Goal: Leave review/rating

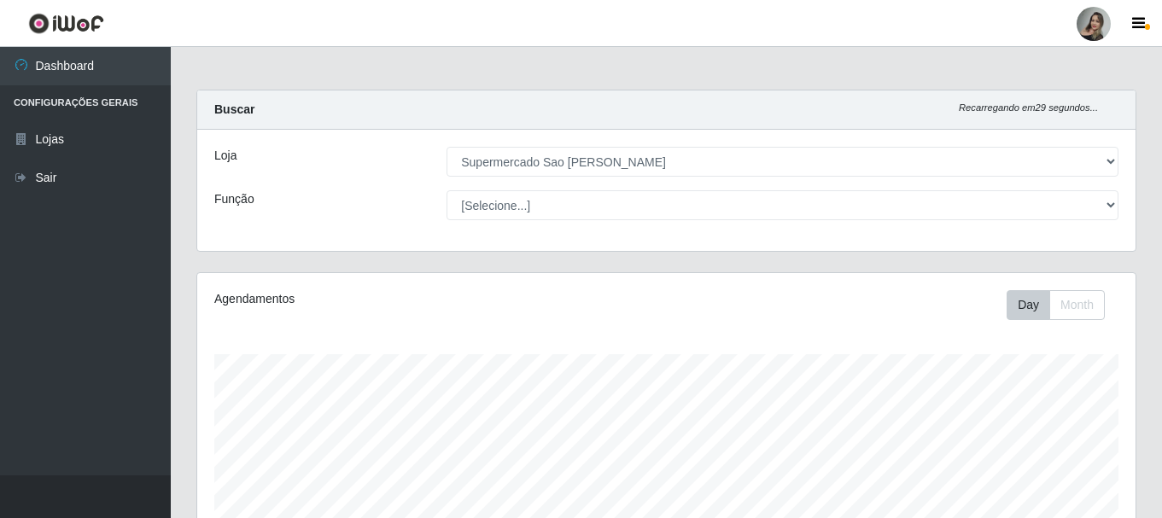
select select "383"
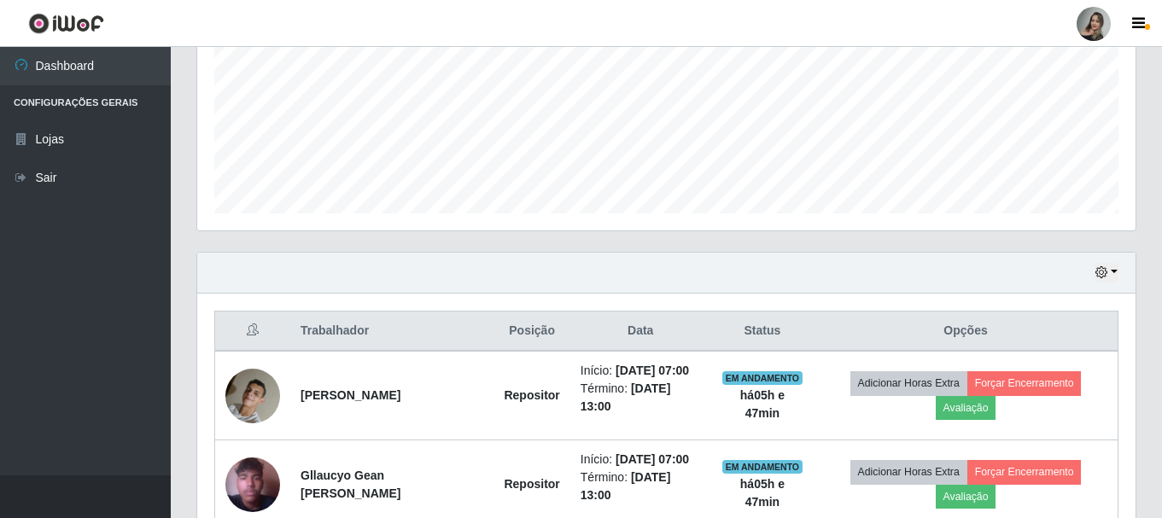
scroll to position [482, 0]
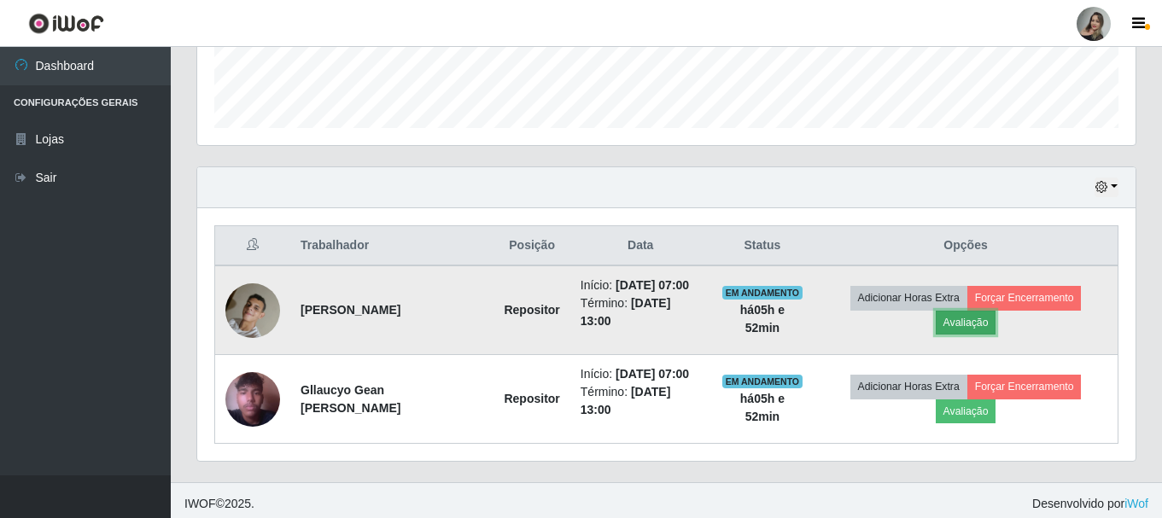
click at [971, 318] on button "Avaliação" at bounding box center [966, 323] width 61 height 24
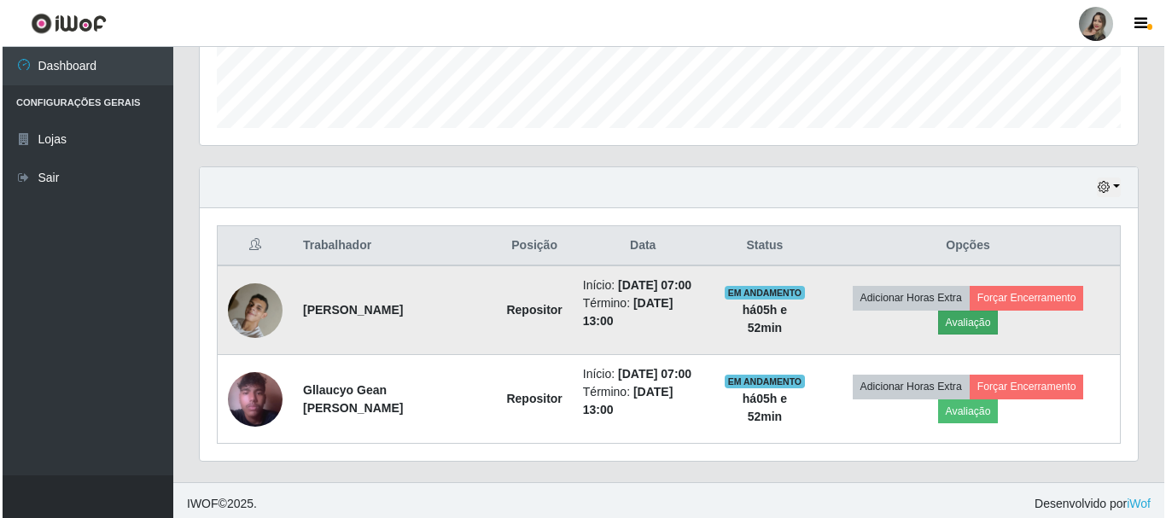
scroll to position [354, 930]
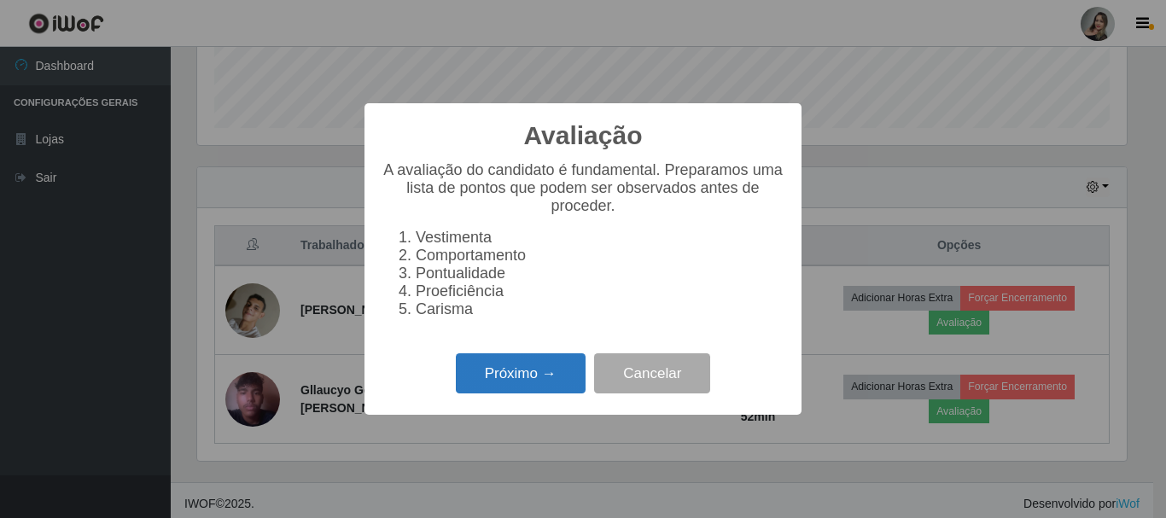
click at [534, 380] on button "Próximo →" at bounding box center [521, 374] width 130 height 40
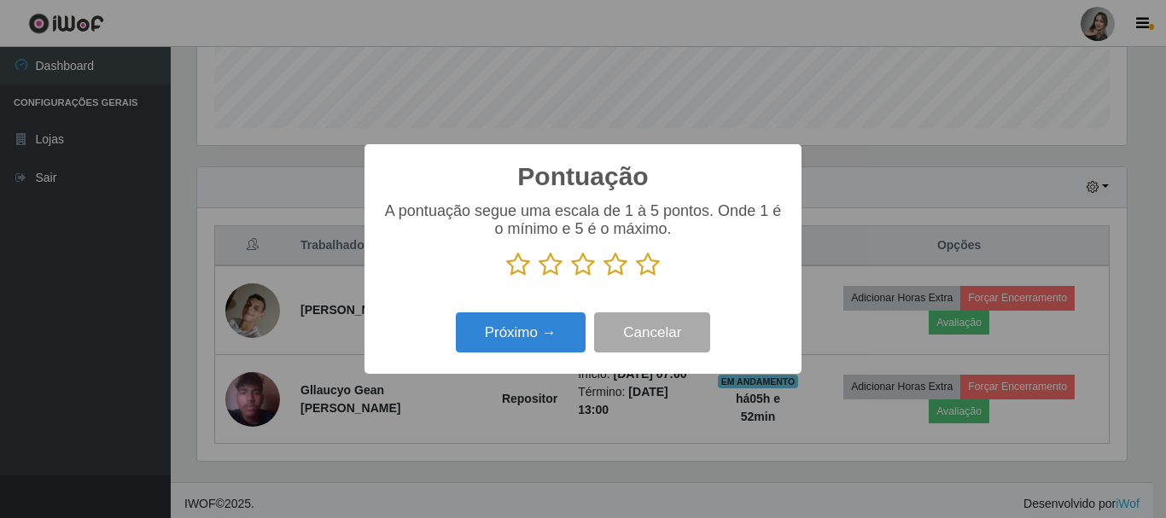
click at [519, 265] on icon at bounding box center [518, 265] width 24 height 26
click at [506, 278] on input "radio" at bounding box center [506, 278] width 0 height 0
click at [513, 320] on button "Próximo →" at bounding box center [521, 333] width 130 height 40
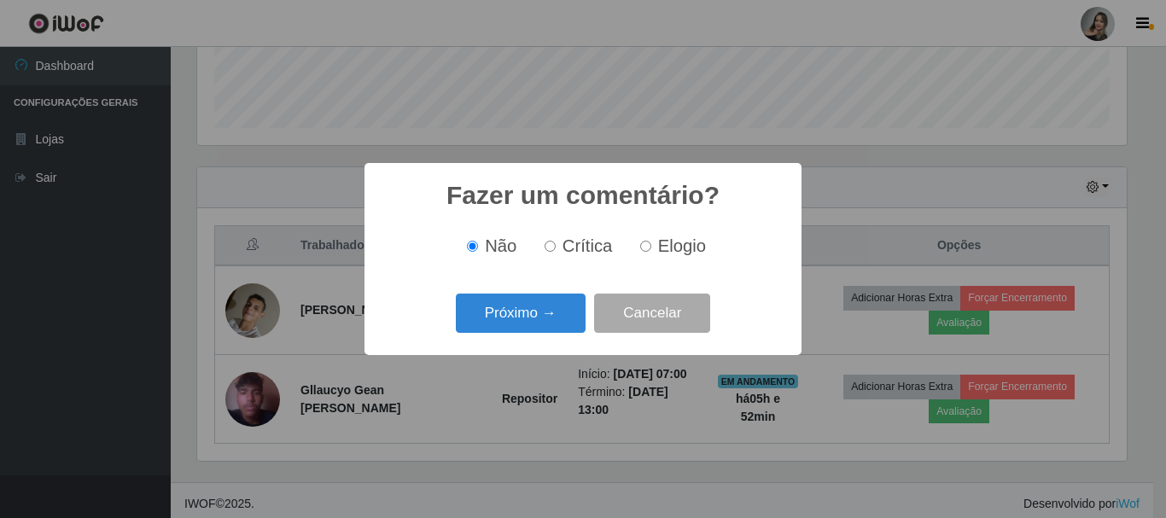
click at [513, 320] on button "Próximo →" at bounding box center [521, 314] width 130 height 40
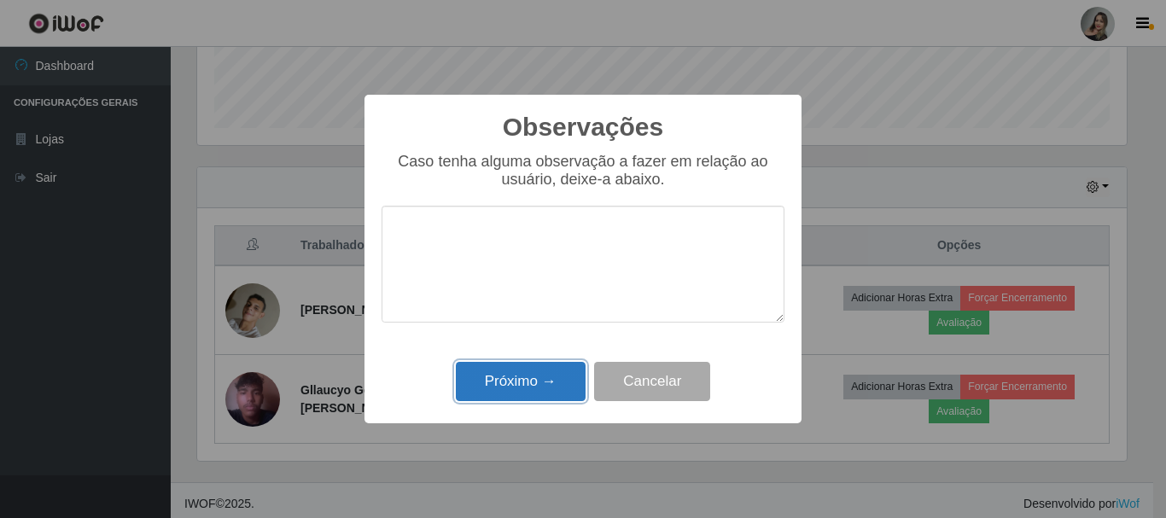
click at [559, 388] on button "Próximo →" at bounding box center [521, 382] width 130 height 40
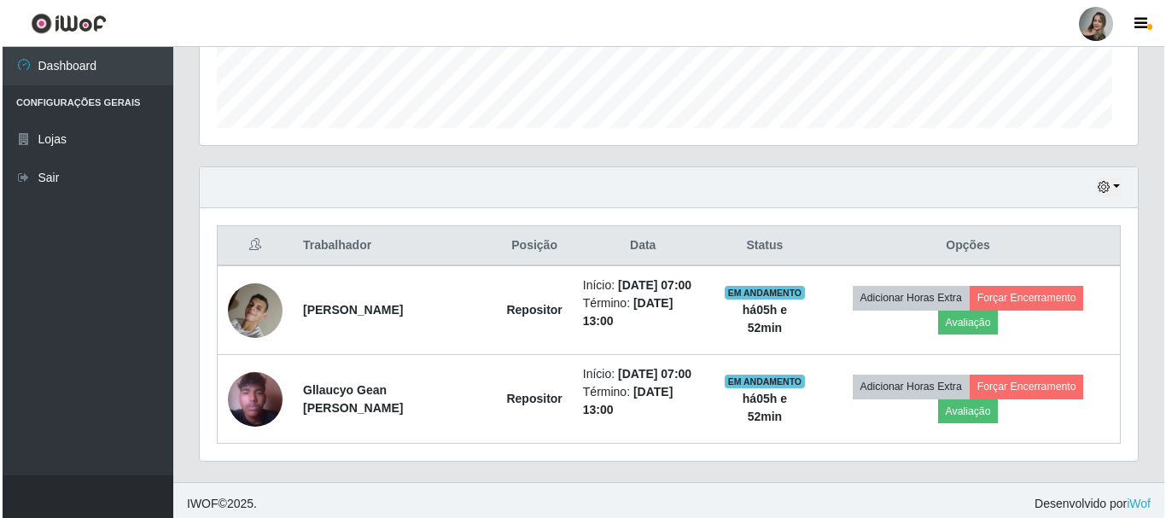
scroll to position [354, 938]
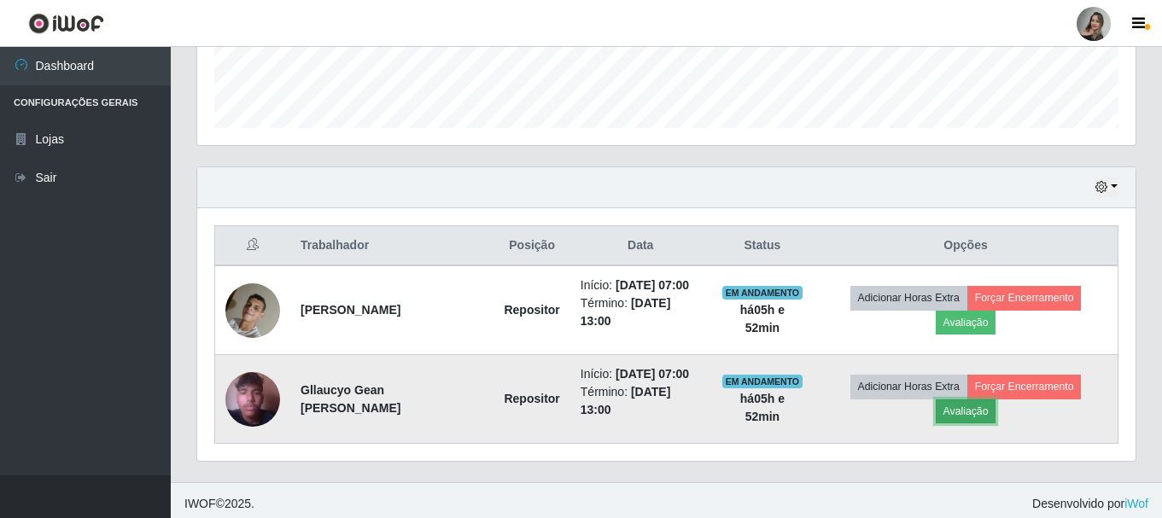
click at [970, 415] on button "Avaliação" at bounding box center [966, 412] width 61 height 24
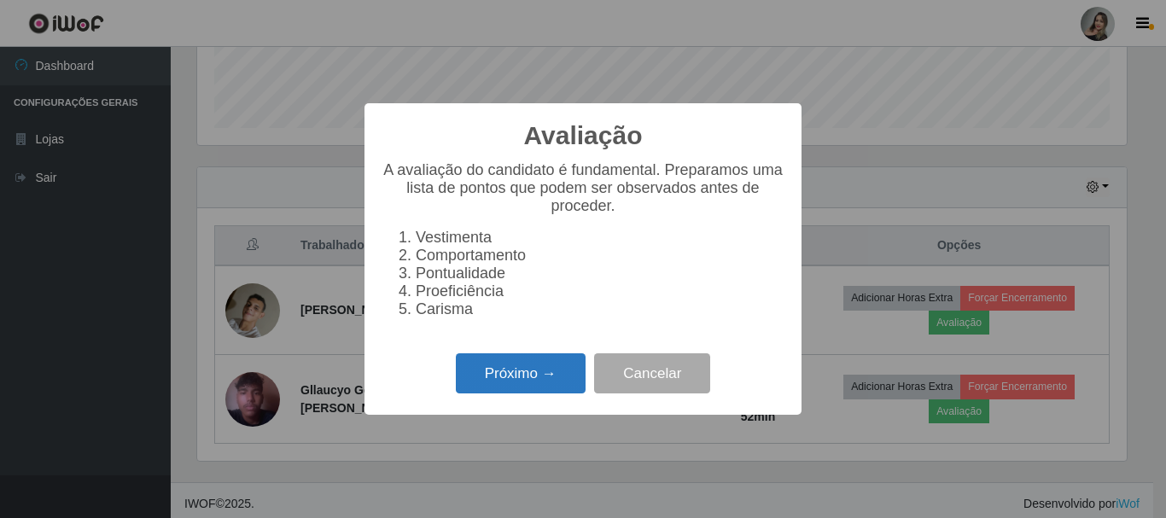
click at [546, 390] on button "Próximo →" at bounding box center [521, 374] width 130 height 40
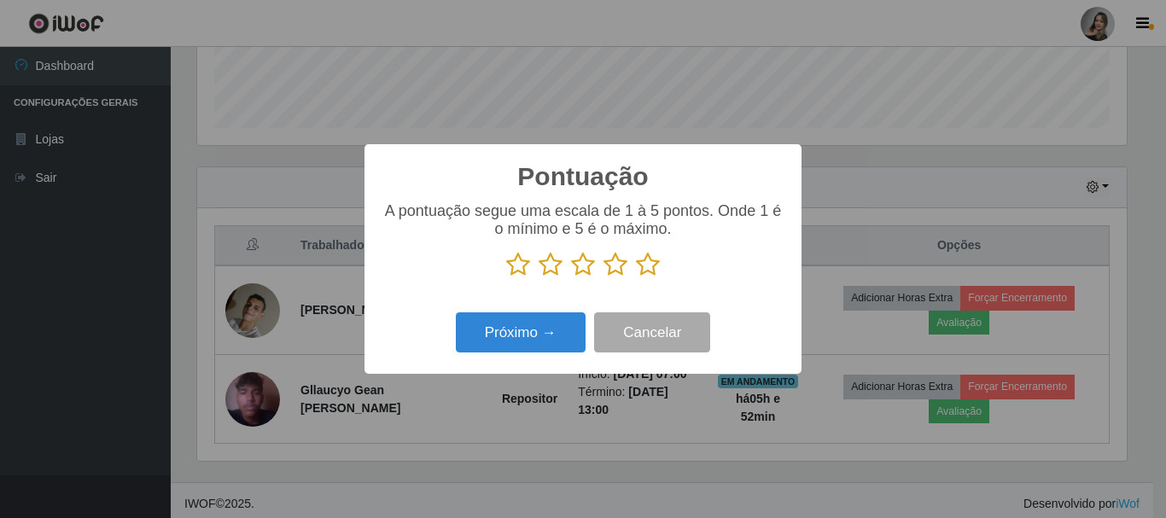
click at [646, 269] on icon at bounding box center [648, 265] width 24 height 26
click at [636, 278] on input "radio" at bounding box center [636, 278] width 0 height 0
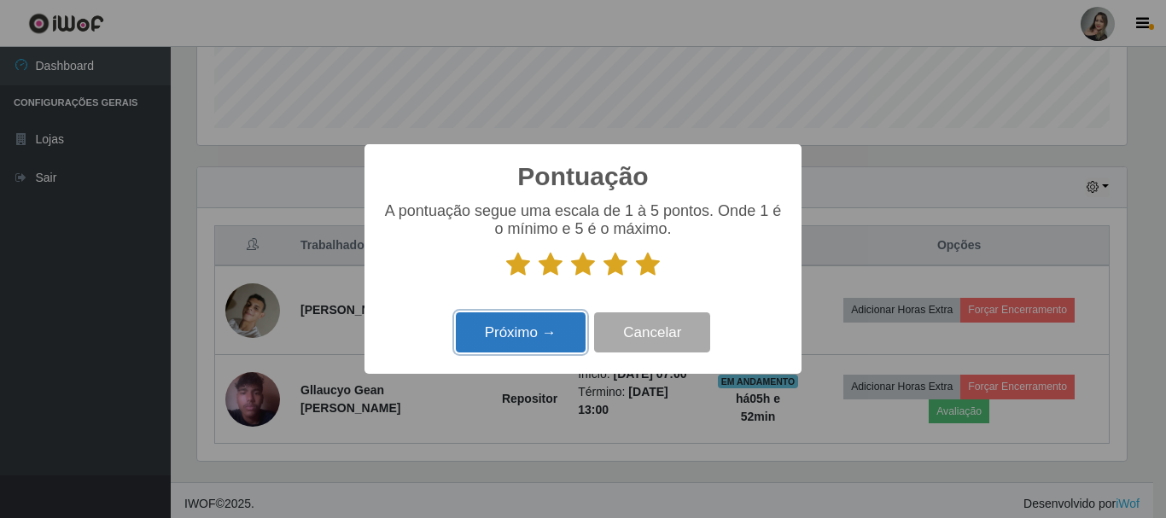
click at [570, 328] on button "Próximo →" at bounding box center [521, 333] width 130 height 40
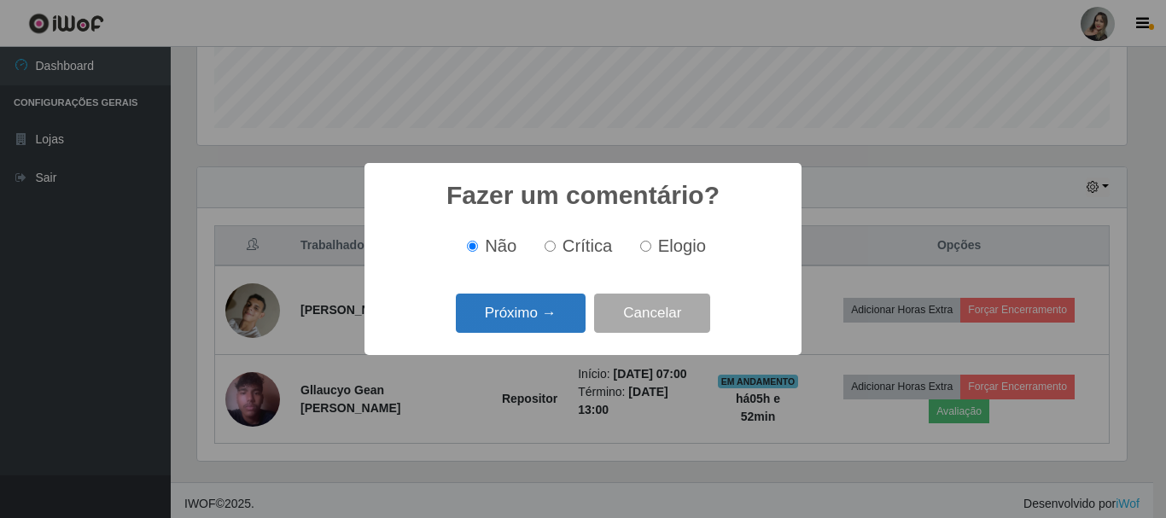
click at [560, 306] on button "Próximo →" at bounding box center [521, 314] width 130 height 40
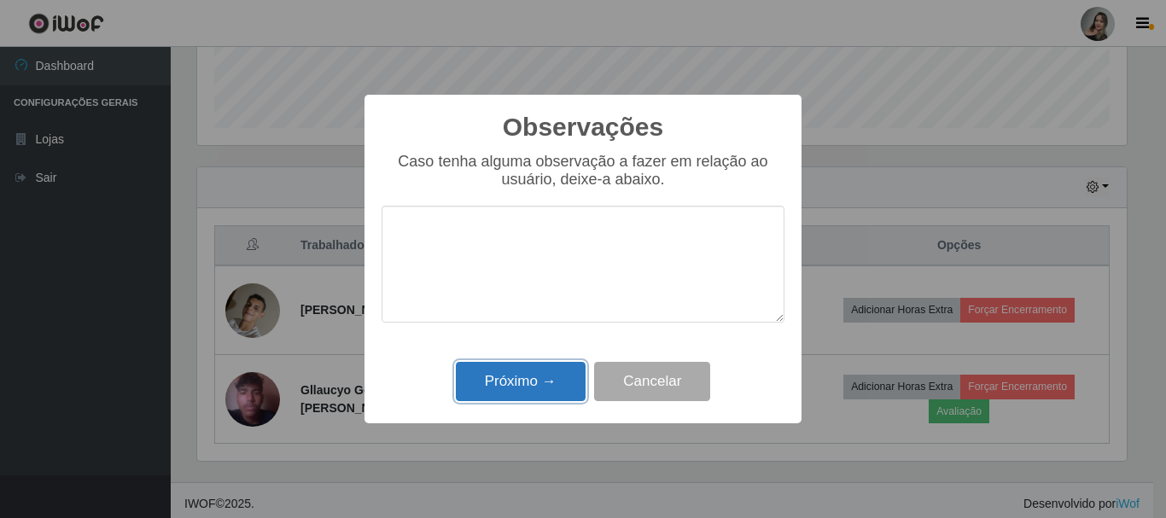
click at [549, 381] on button "Próximo →" at bounding box center [521, 382] width 130 height 40
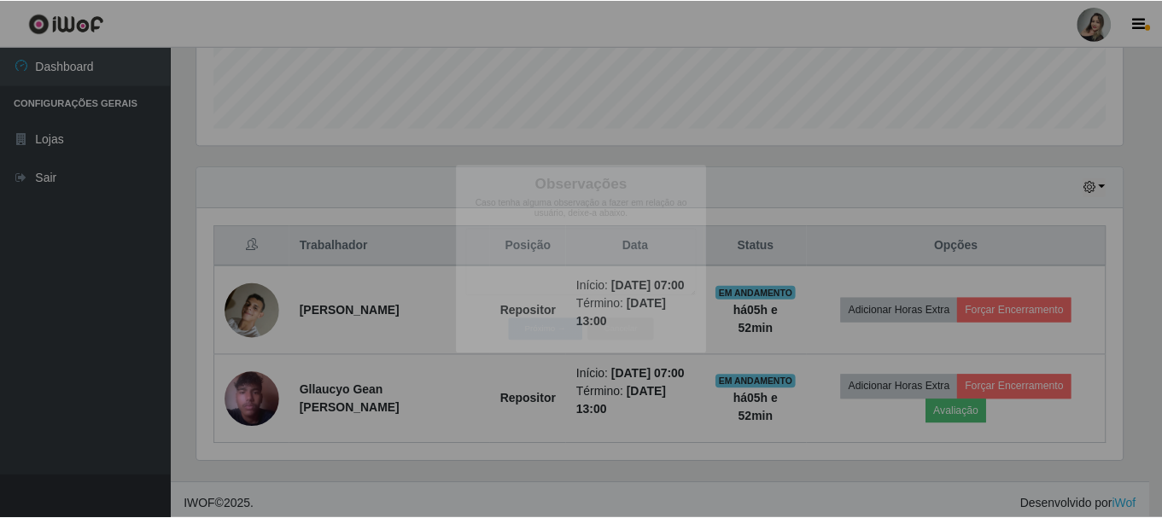
scroll to position [354, 938]
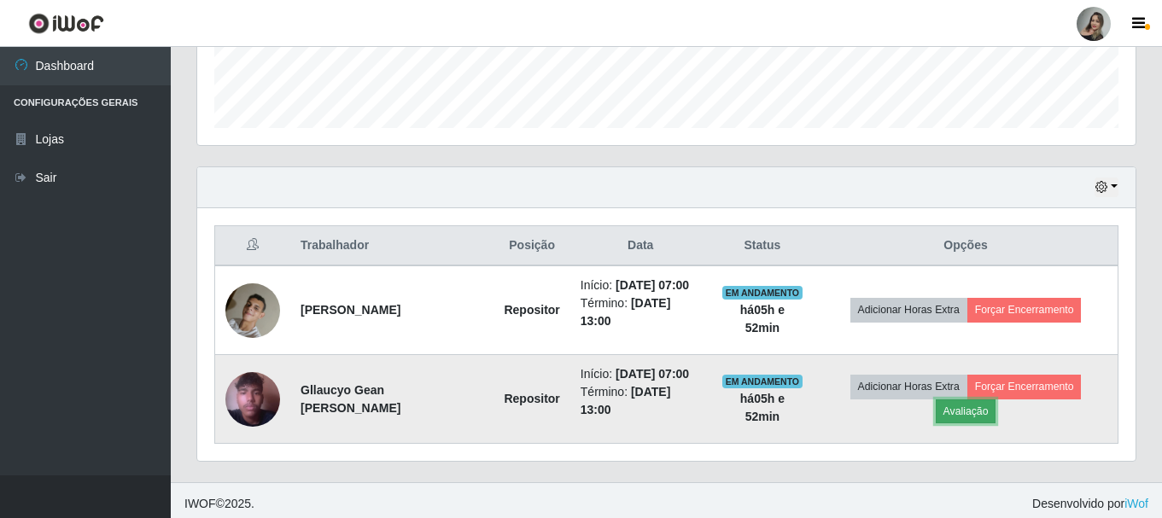
click at [974, 414] on button "Avaliação" at bounding box center [966, 412] width 61 height 24
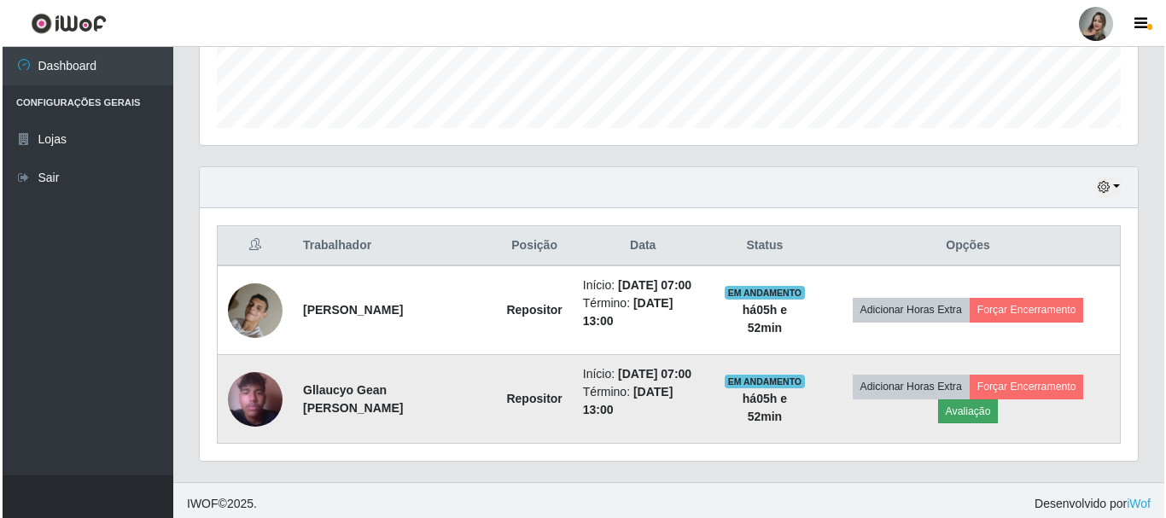
scroll to position [354, 930]
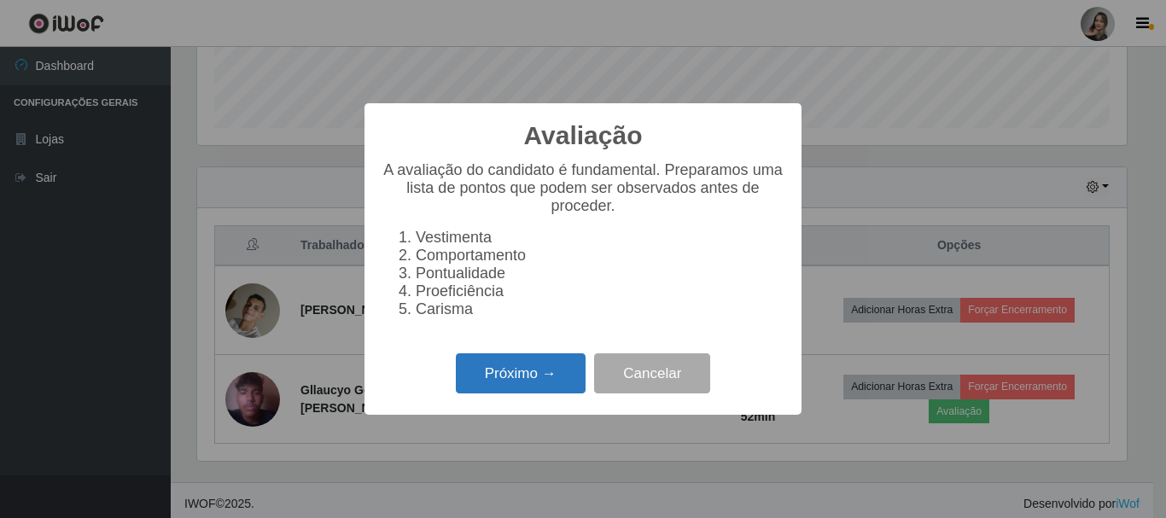
click at [546, 371] on button "Próximo →" at bounding box center [521, 374] width 130 height 40
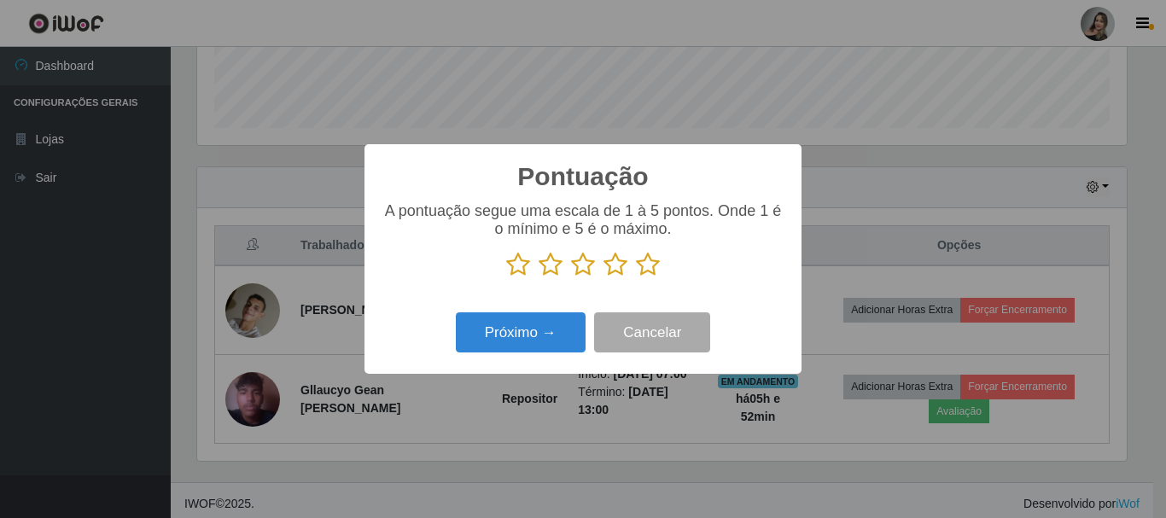
click at [647, 272] on icon at bounding box center [648, 265] width 24 height 26
click at [636, 278] on input "radio" at bounding box center [636, 278] width 0 height 0
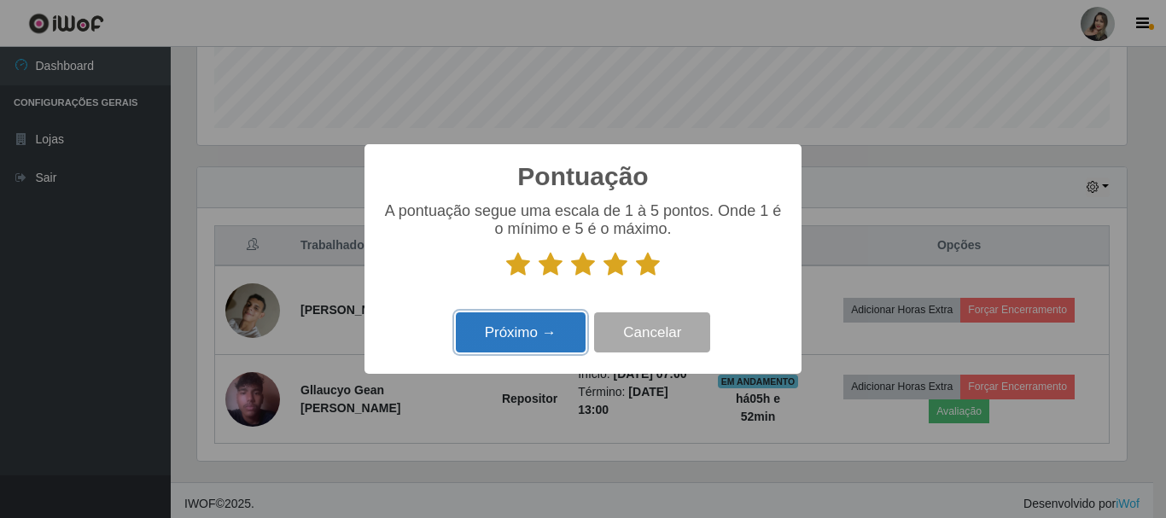
click at [532, 338] on button "Próximo →" at bounding box center [521, 333] width 130 height 40
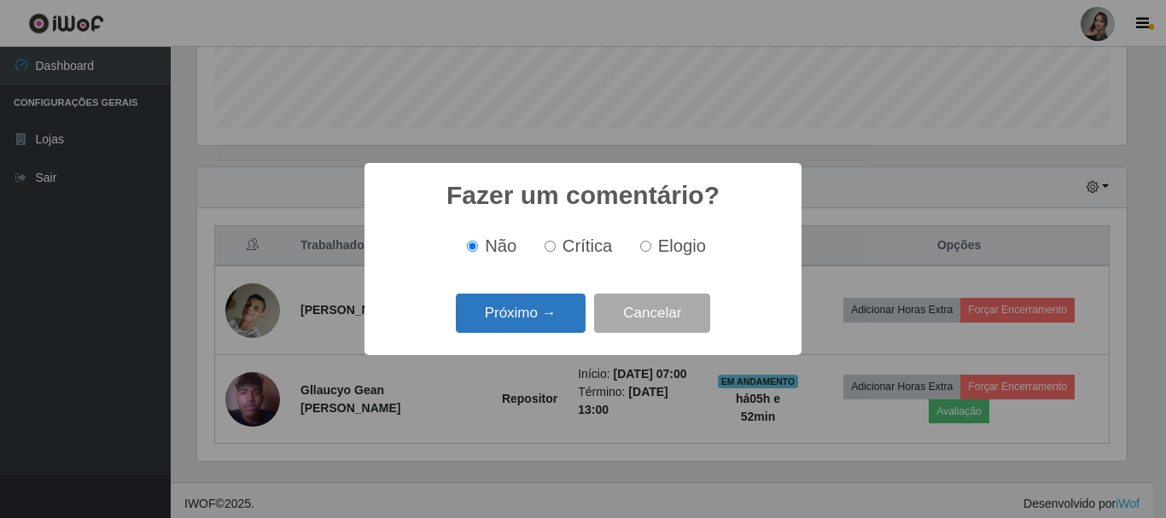
click at [547, 298] on button "Próximo →" at bounding box center [521, 314] width 130 height 40
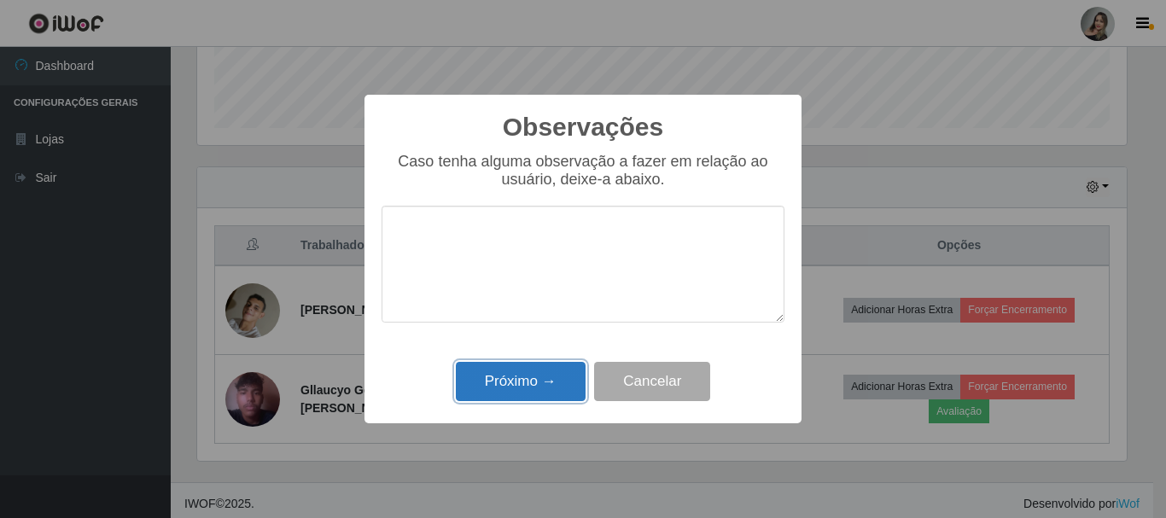
click at [552, 390] on button "Próximo →" at bounding box center [521, 382] width 130 height 40
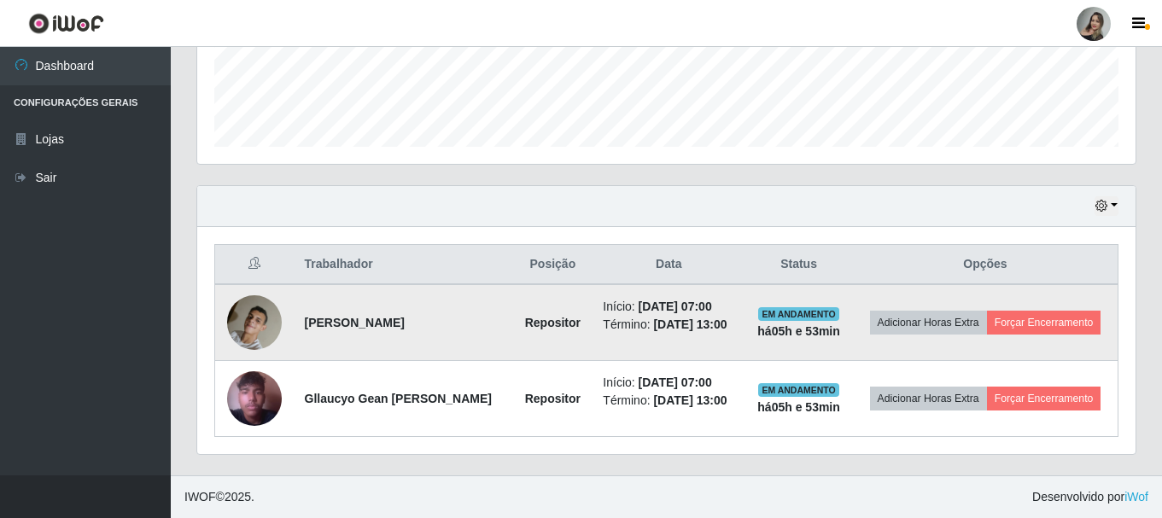
scroll to position [464, 0]
click at [1072, 319] on button "Forçar Encerramento" at bounding box center [1044, 323] width 114 height 24
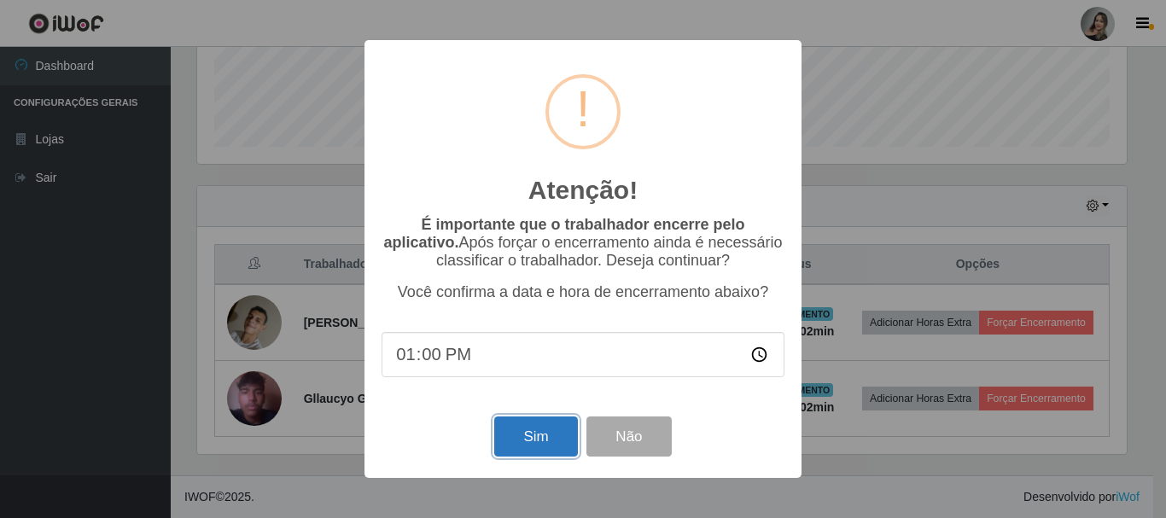
click at [540, 447] on button "Sim" at bounding box center [535, 437] width 83 height 40
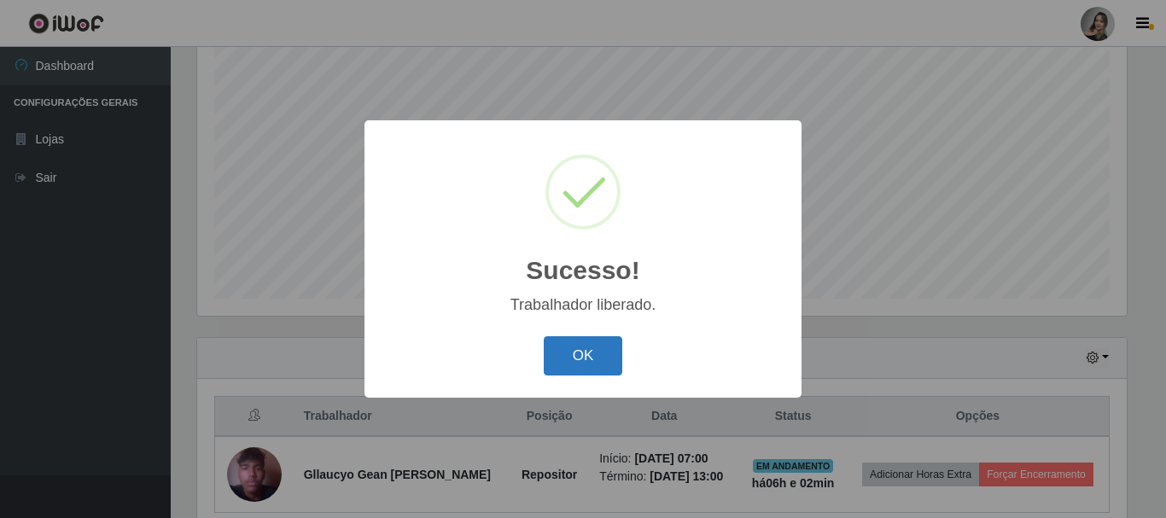
click at [588, 358] on button "OK" at bounding box center [583, 356] width 79 height 40
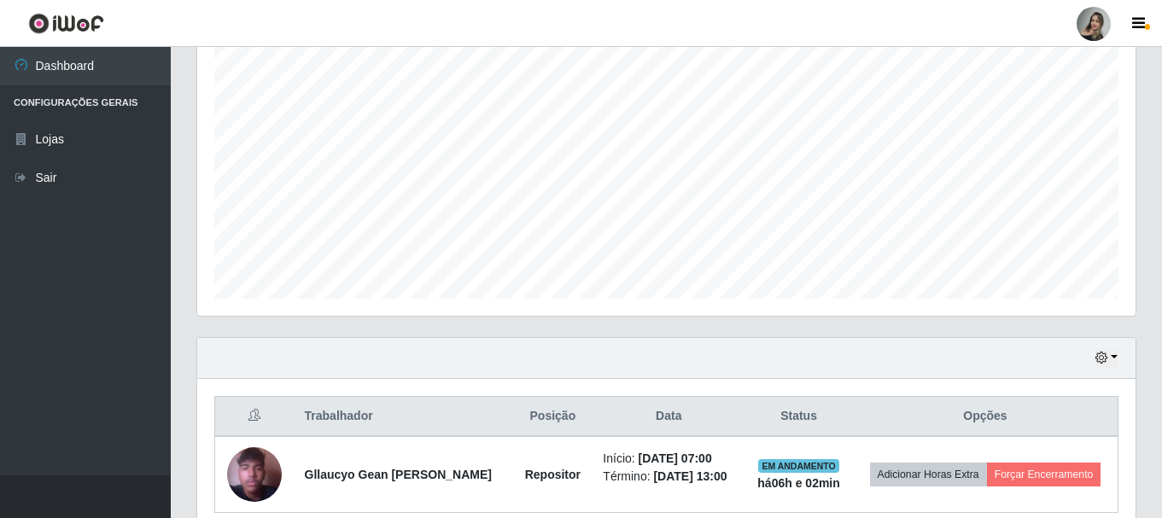
scroll to position [388, 0]
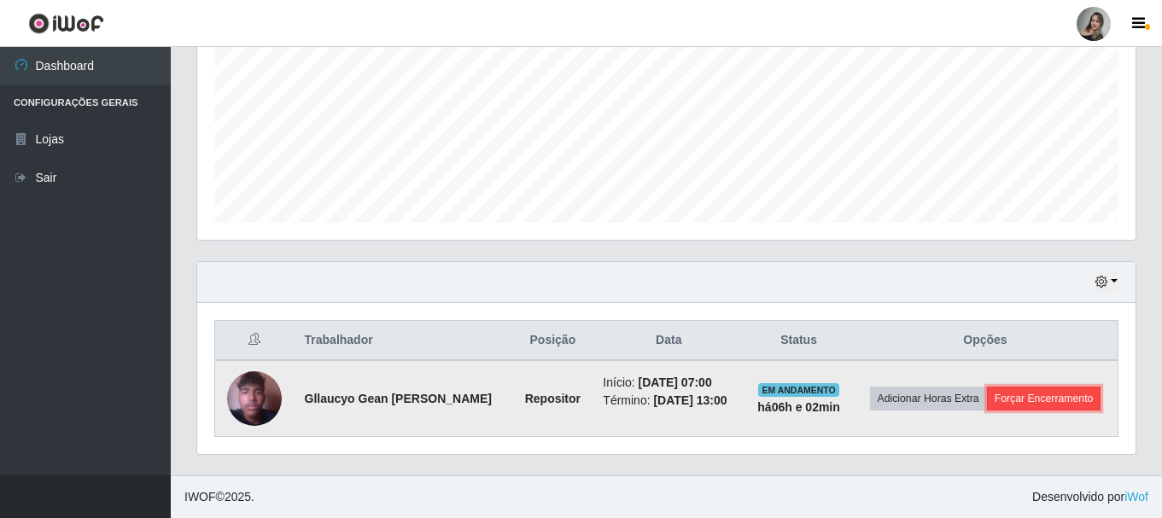
click at [1035, 393] on button "Forçar Encerramento" at bounding box center [1044, 399] width 114 height 24
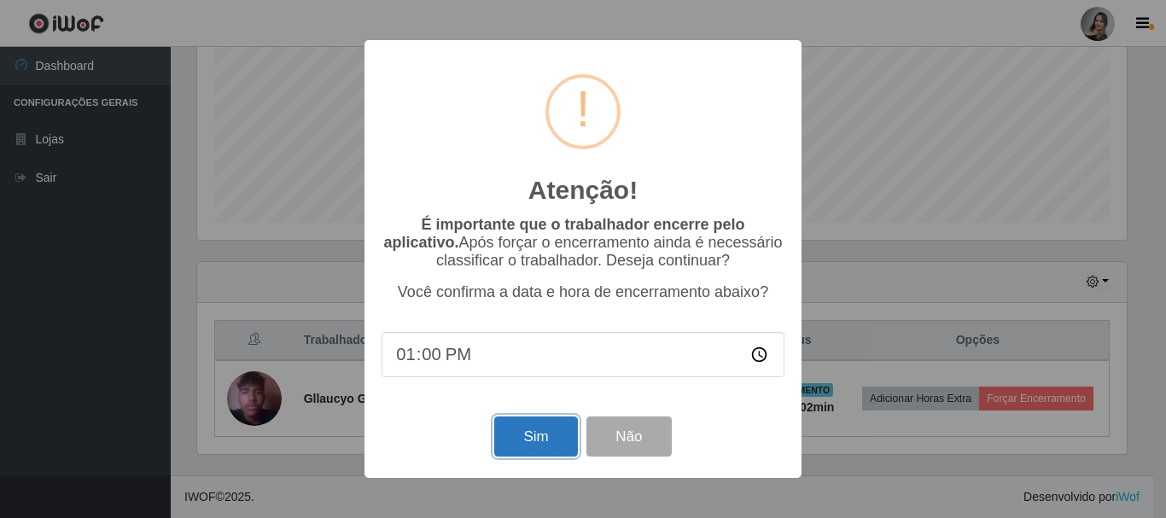
click at [508, 450] on button "Sim" at bounding box center [535, 437] width 83 height 40
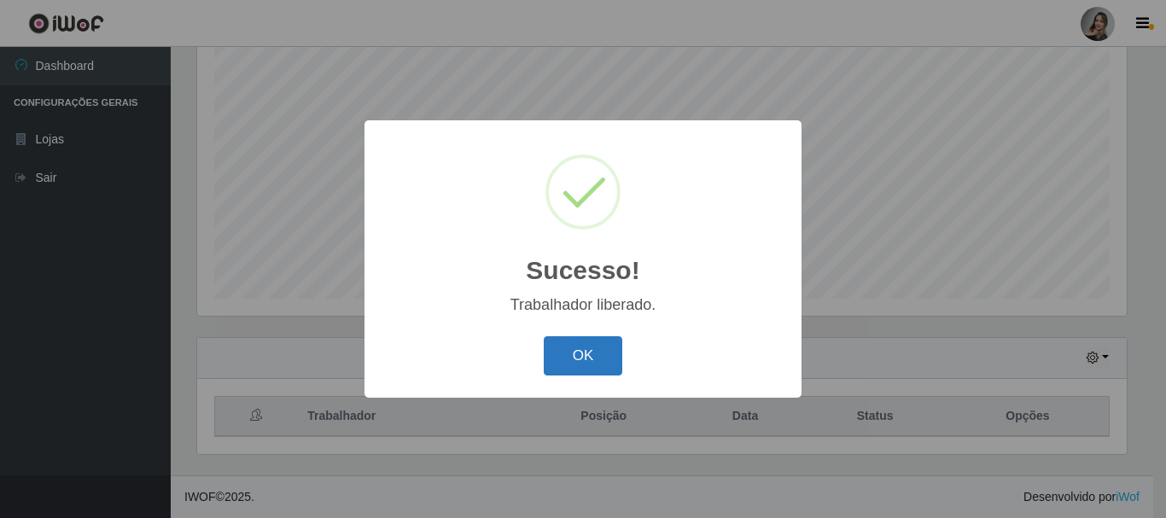
click at [570, 357] on button "OK" at bounding box center [583, 356] width 79 height 40
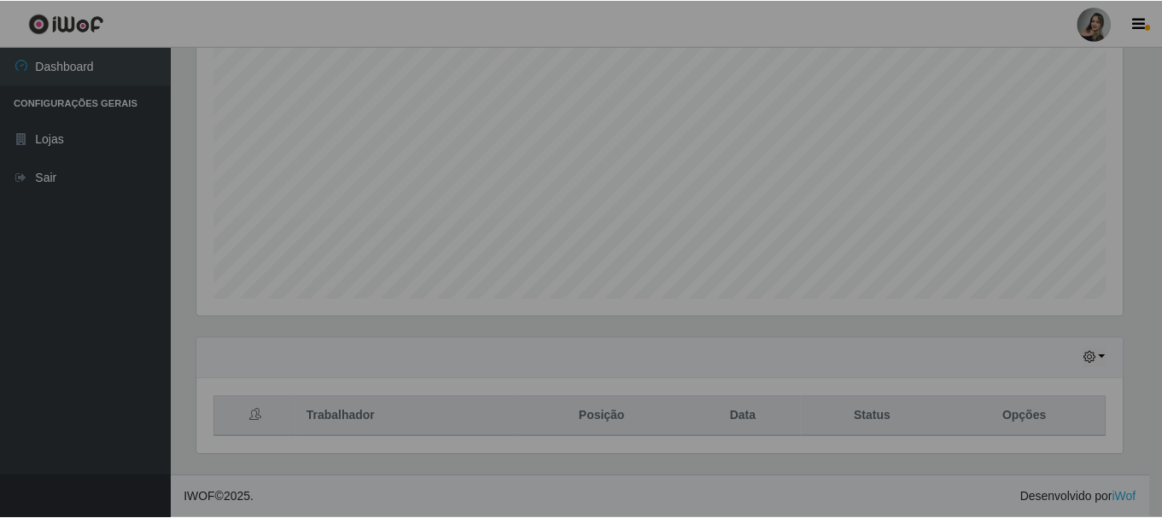
scroll to position [354, 938]
